Goal: Information Seeking & Learning: Learn about a topic

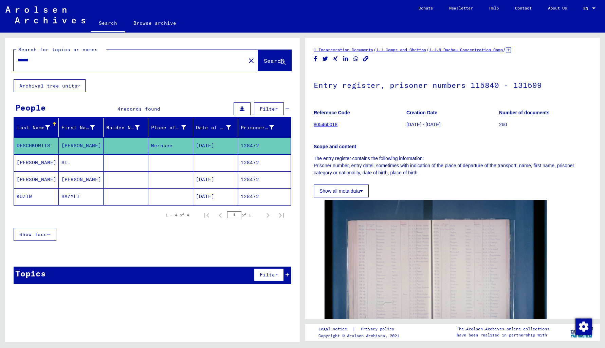
click at [38, 56] on div "******" at bounding box center [128, 60] width 228 height 15
click at [38, 63] on input "******" at bounding box center [130, 60] width 224 height 7
type input "*"
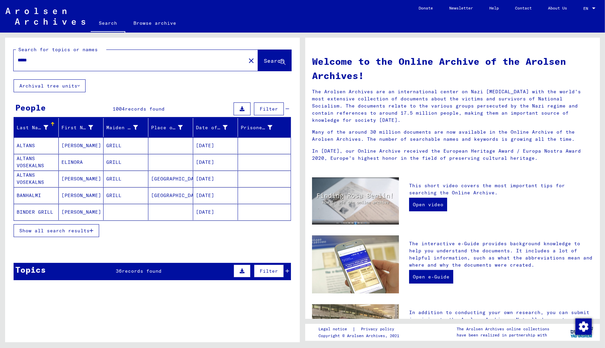
paste input "******"
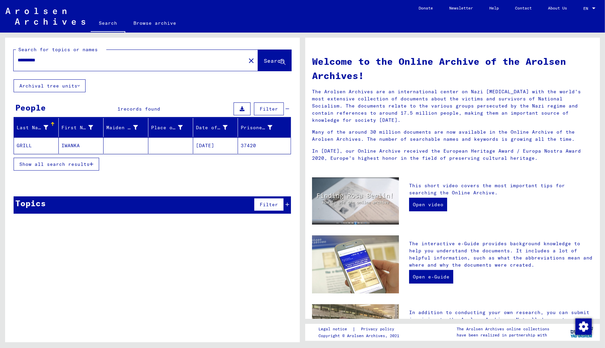
click at [251, 147] on mat-cell "37420" at bounding box center [264, 145] width 53 height 16
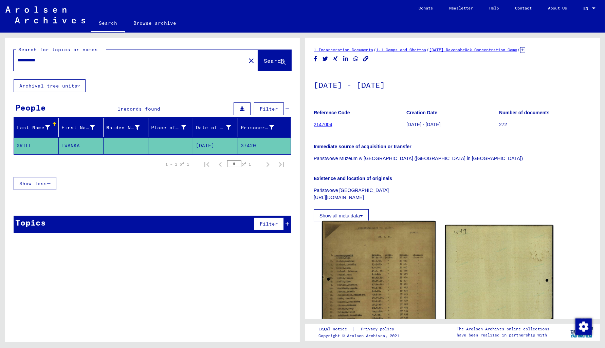
click at [361, 294] on img at bounding box center [379, 301] width 114 height 161
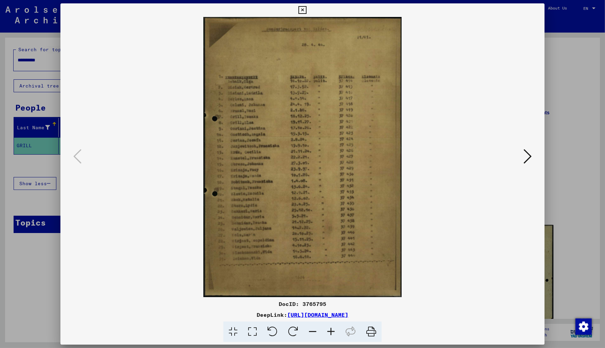
click at [306, 12] on icon at bounding box center [302, 10] width 8 height 8
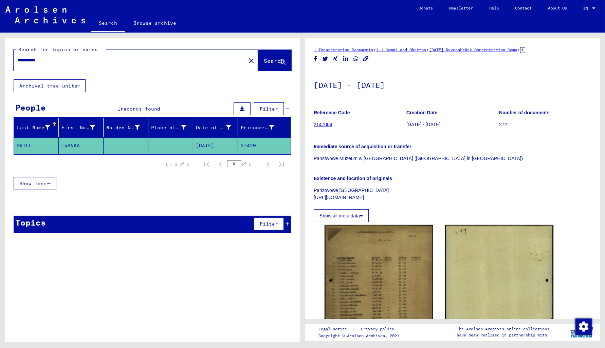
click at [49, 59] on input "**********" at bounding box center [130, 60] width 224 height 7
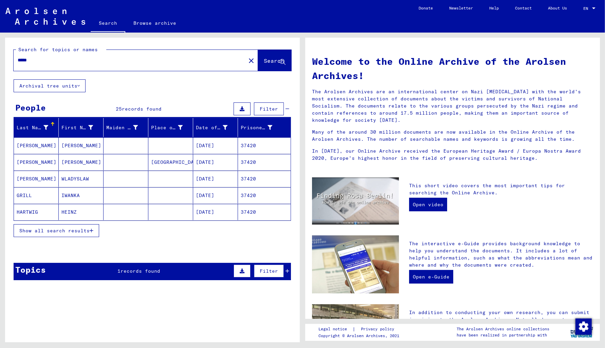
click at [61, 230] on span "Show all search results" at bounding box center [54, 231] width 70 height 6
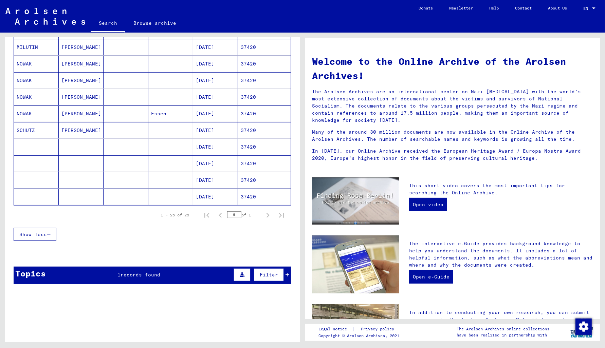
scroll to position [312, 0]
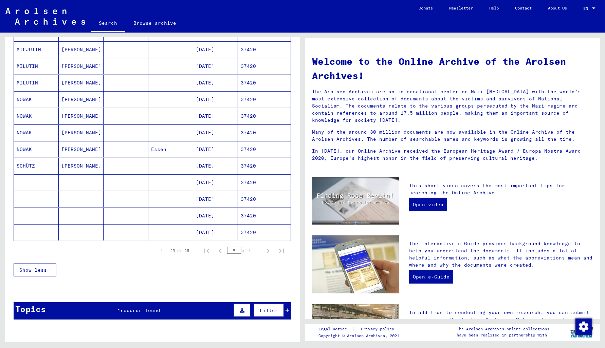
click at [253, 183] on mat-cell "37420" at bounding box center [264, 182] width 53 height 16
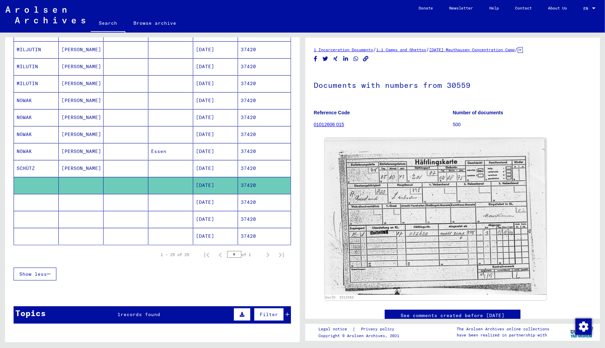
click at [253, 207] on mat-cell "37420" at bounding box center [264, 202] width 53 height 17
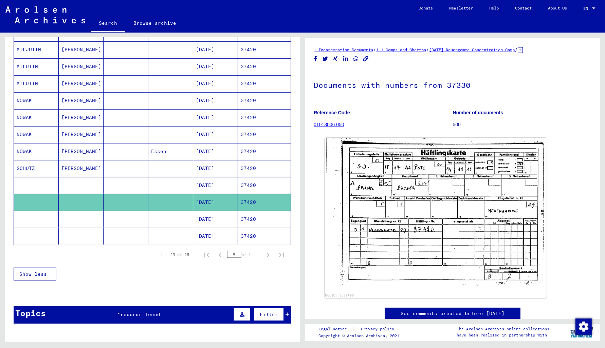
click at [251, 222] on mat-cell "37420" at bounding box center [264, 219] width 53 height 17
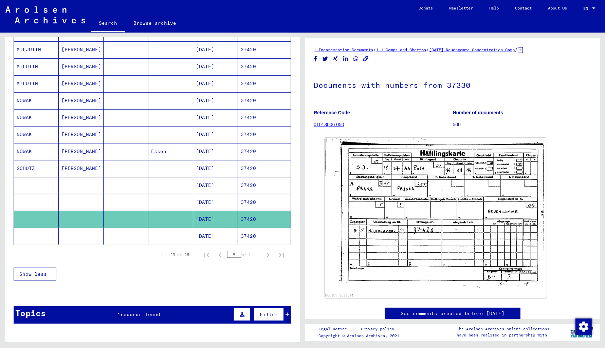
click at [254, 240] on mat-cell "37420" at bounding box center [264, 236] width 53 height 17
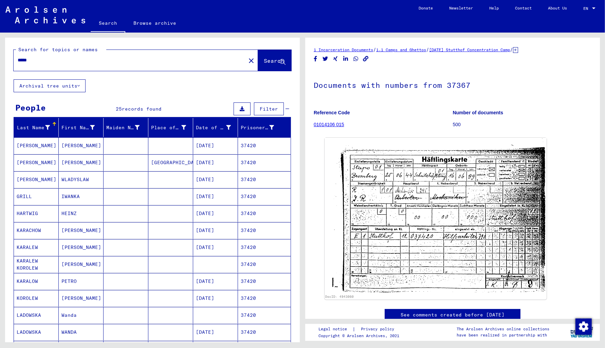
click at [40, 61] on input "*****" at bounding box center [130, 60] width 224 height 7
type input "*"
paste input "*****"
type input "*****"
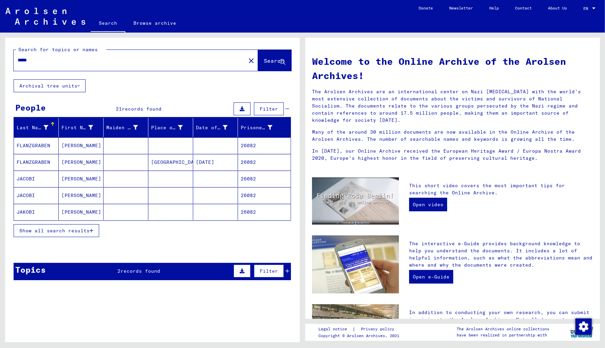
click at [55, 232] on span "Show all search results" at bounding box center [54, 231] width 70 height 6
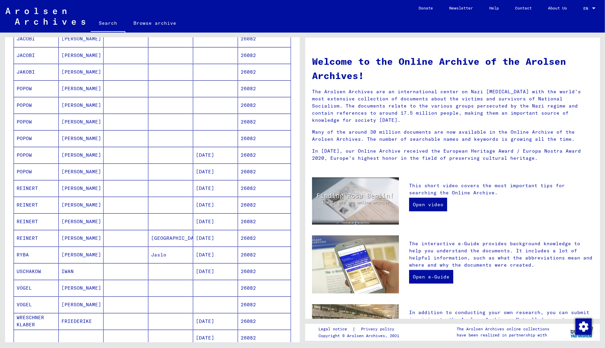
scroll to position [182, 0]
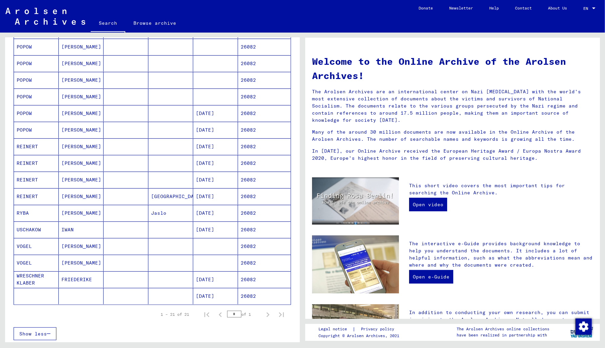
click at [257, 298] on mat-cell "26082" at bounding box center [264, 296] width 53 height 16
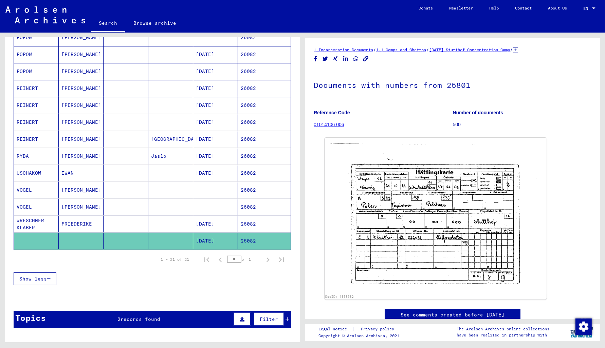
scroll to position [256, 0]
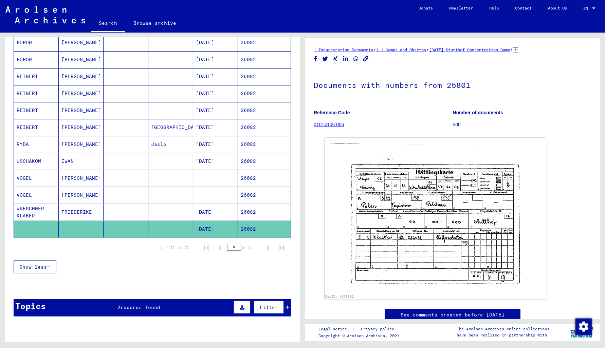
click at [125, 307] on span "records found" at bounding box center [140, 307] width 40 height 6
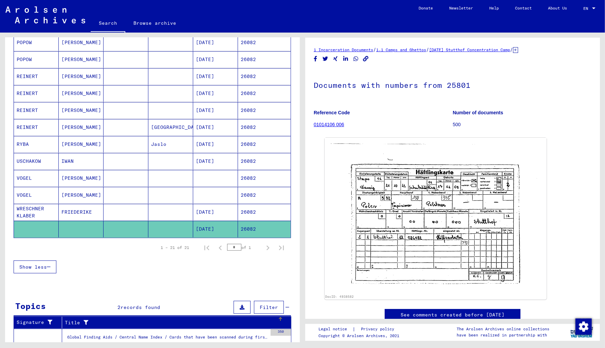
scroll to position [326, 0]
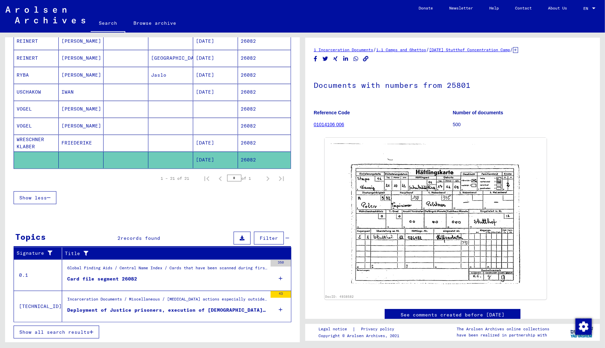
click at [139, 309] on div "Deployment of Justice prisoners, execution of [DEMOGRAPHIC_DATA] political pris…" at bounding box center [167, 310] width 200 height 7
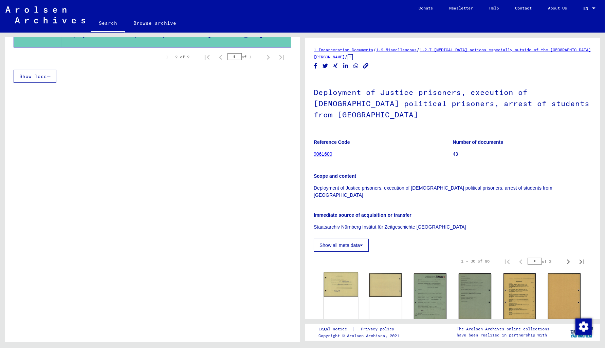
click at [351, 272] on img at bounding box center [341, 284] width 34 height 24
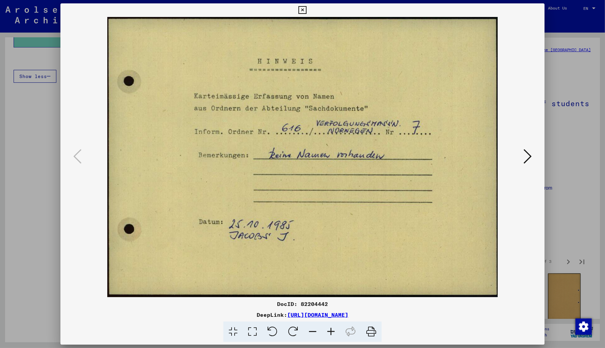
click at [524, 159] on icon at bounding box center [527, 156] width 8 height 16
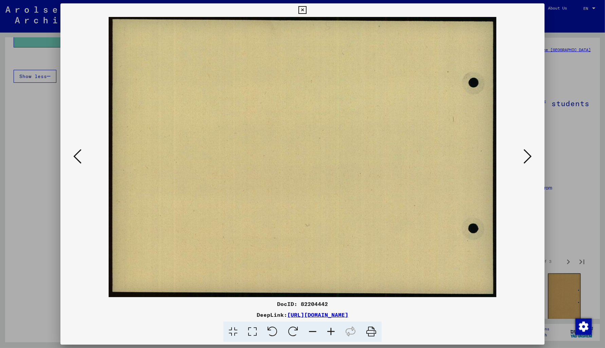
click at [524, 159] on icon at bounding box center [527, 156] width 8 height 16
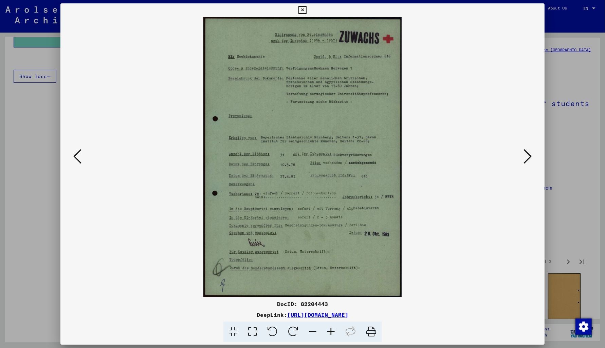
click at [524, 159] on icon at bounding box center [527, 156] width 8 height 16
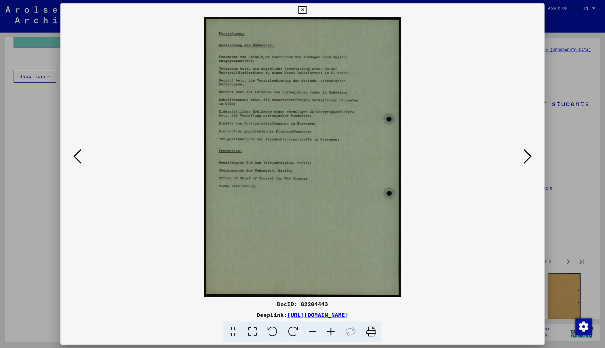
click at [524, 159] on icon at bounding box center [527, 156] width 8 height 16
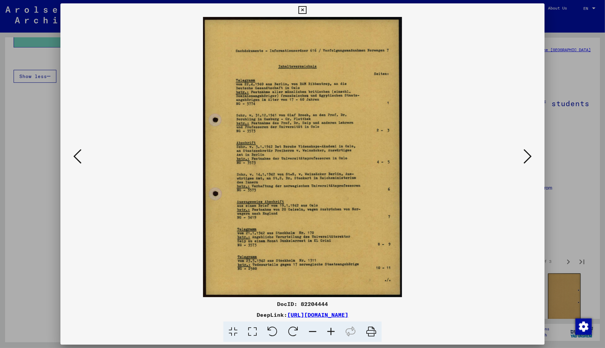
click at [524, 159] on icon at bounding box center [527, 156] width 8 height 16
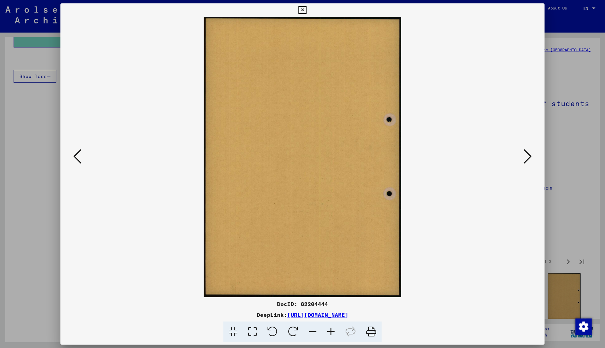
click at [524, 159] on icon at bounding box center [527, 156] width 8 height 16
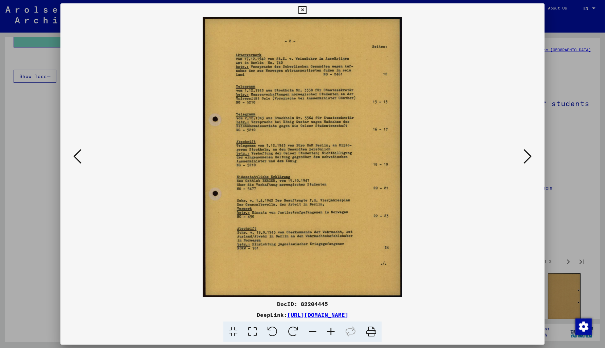
click at [524, 159] on icon at bounding box center [527, 156] width 8 height 16
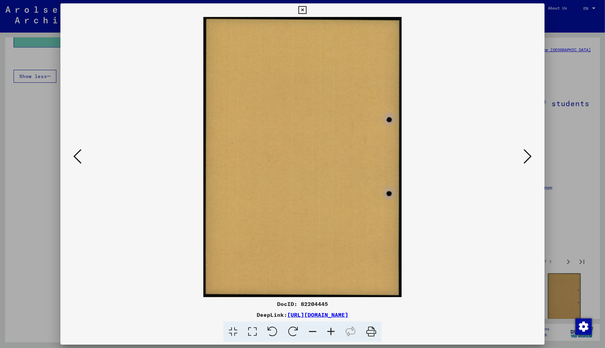
click at [524, 159] on icon at bounding box center [527, 156] width 8 height 16
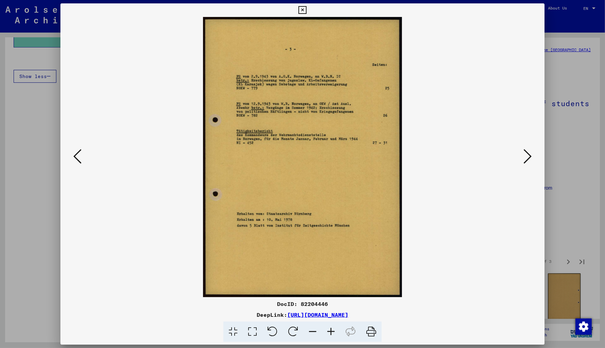
click at [524, 159] on icon at bounding box center [527, 156] width 8 height 16
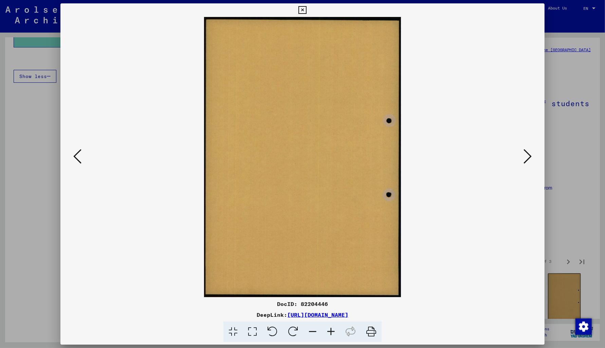
click at [524, 159] on icon at bounding box center [527, 156] width 8 height 16
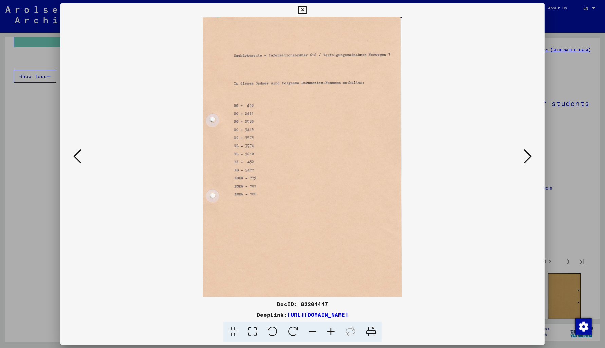
click at [524, 159] on icon at bounding box center [527, 156] width 8 height 16
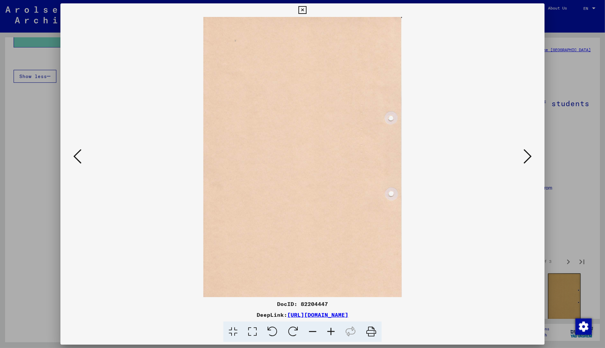
click at [524, 159] on icon at bounding box center [527, 156] width 8 height 16
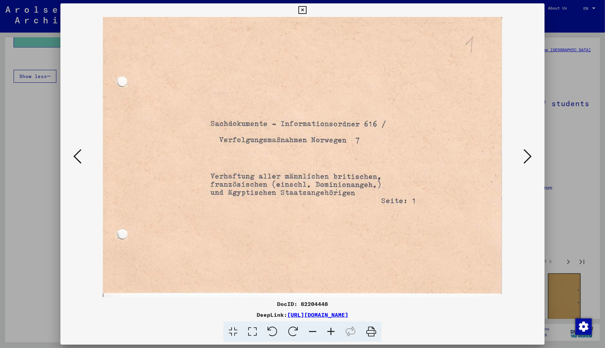
click at [524, 159] on icon at bounding box center [527, 156] width 8 height 16
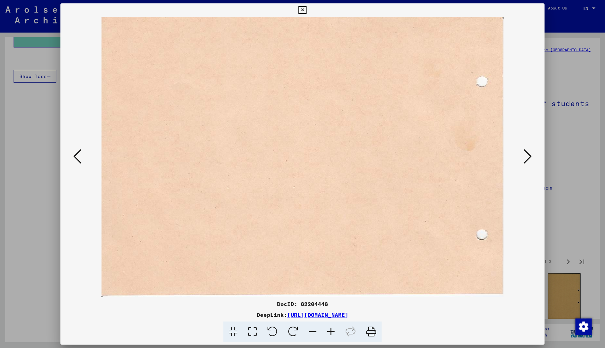
click at [524, 159] on icon at bounding box center [527, 156] width 8 height 16
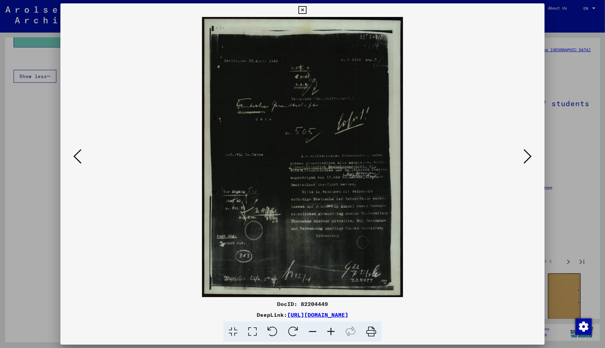
click at [524, 159] on icon at bounding box center [527, 156] width 8 height 16
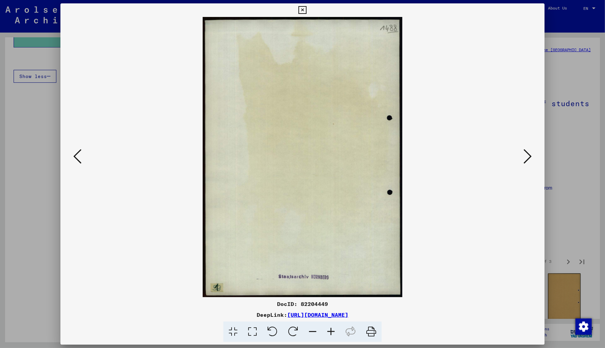
click at [524, 159] on icon at bounding box center [527, 156] width 8 height 16
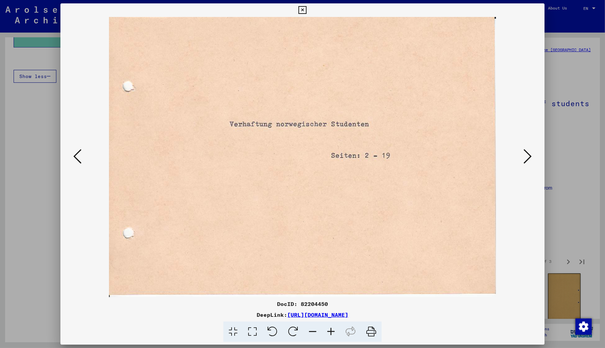
click at [524, 159] on icon at bounding box center [527, 156] width 8 height 16
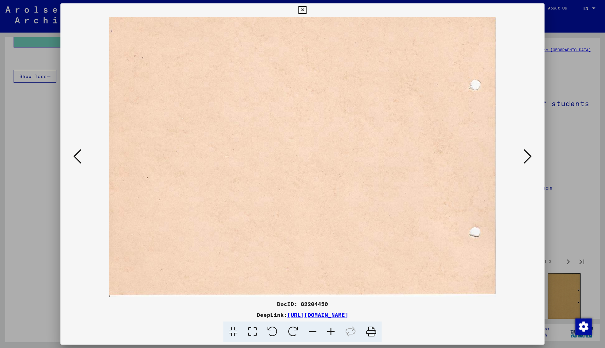
click at [524, 159] on icon at bounding box center [527, 156] width 8 height 16
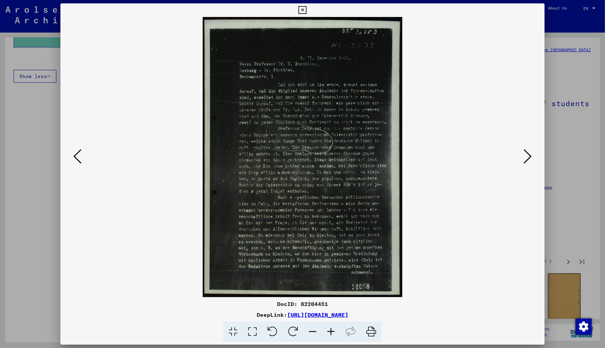
click at [524, 159] on icon at bounding box center [527, 156] width 8 height 16
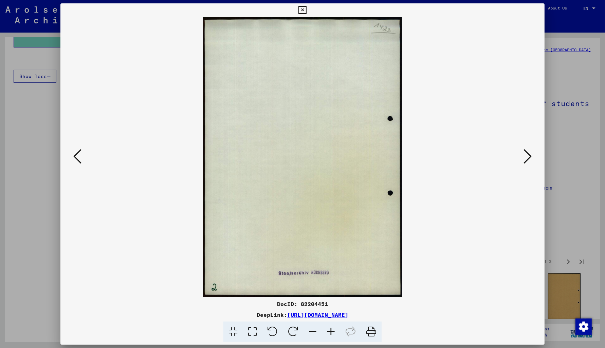
click at [524, 159] on icon at bounding box center [527, 156] width 8 height 16
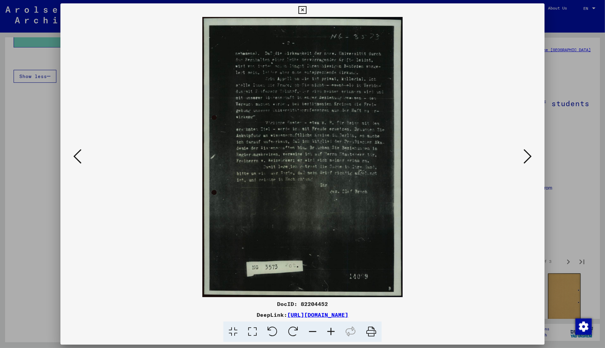
click at [524, 159] on icon at bounding box center [527, 156] width 8 height 16
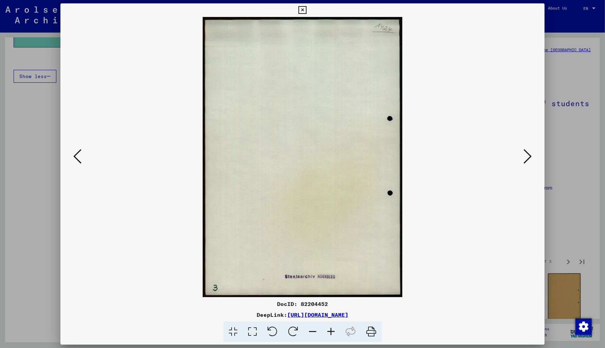
click at [524, 159] on icon at bounding box center [527, 156] width 8 height 16
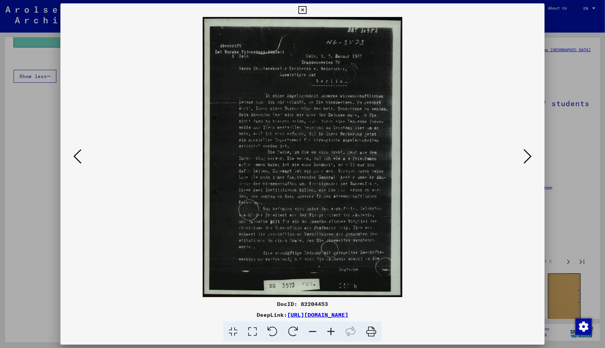
click at [524, 159] on icon at bounding box center [527, 156] width 8 height 16
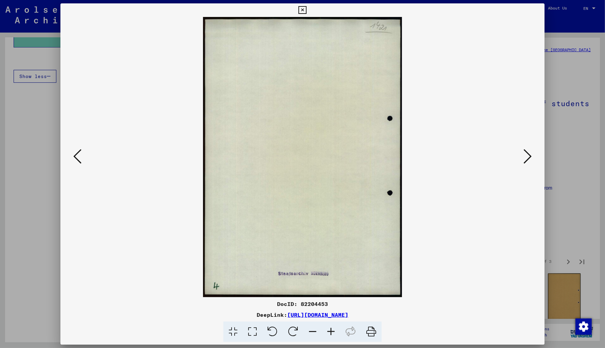
click at [524, 159] on icon at bounding box center [527, 156] width 8 height 16
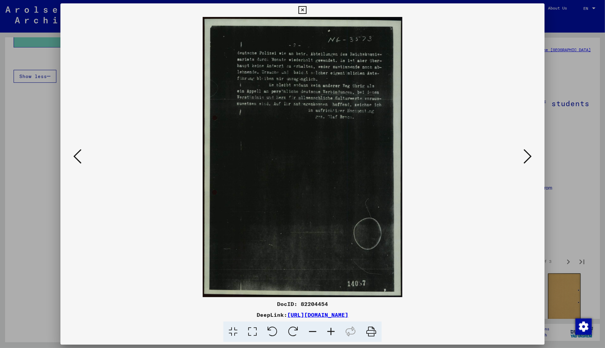
click at [524, 159] on icon at bounding box center [527, 156] width 8 height 16
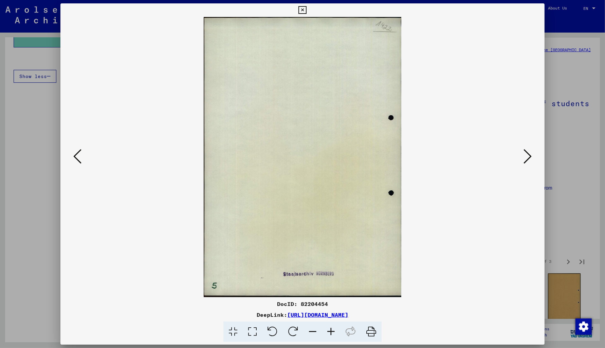
click at [524, 159] on icon at bounding box center [527, 156] width 8 height 16
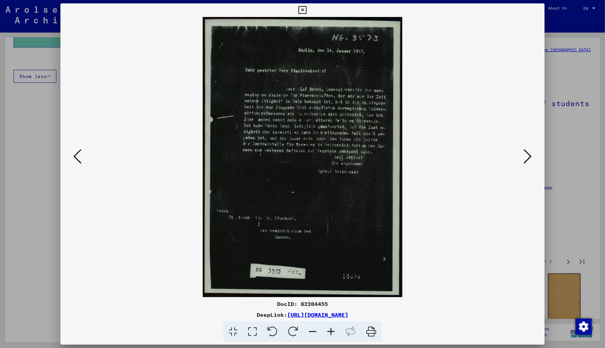
click at [306, 10] on icon at bounding box center [302, 10] width 8 height 8
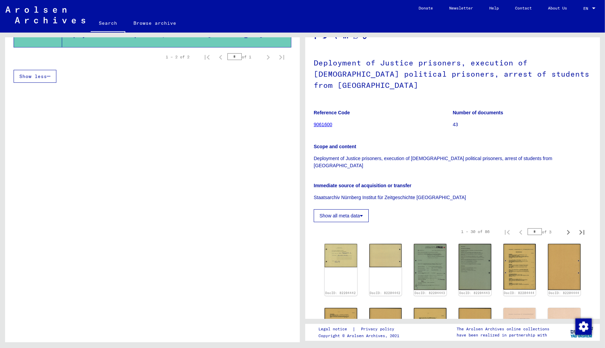
scroll to position [36, 0]
